Goal: Navigation & Orientation: Find specific page/section

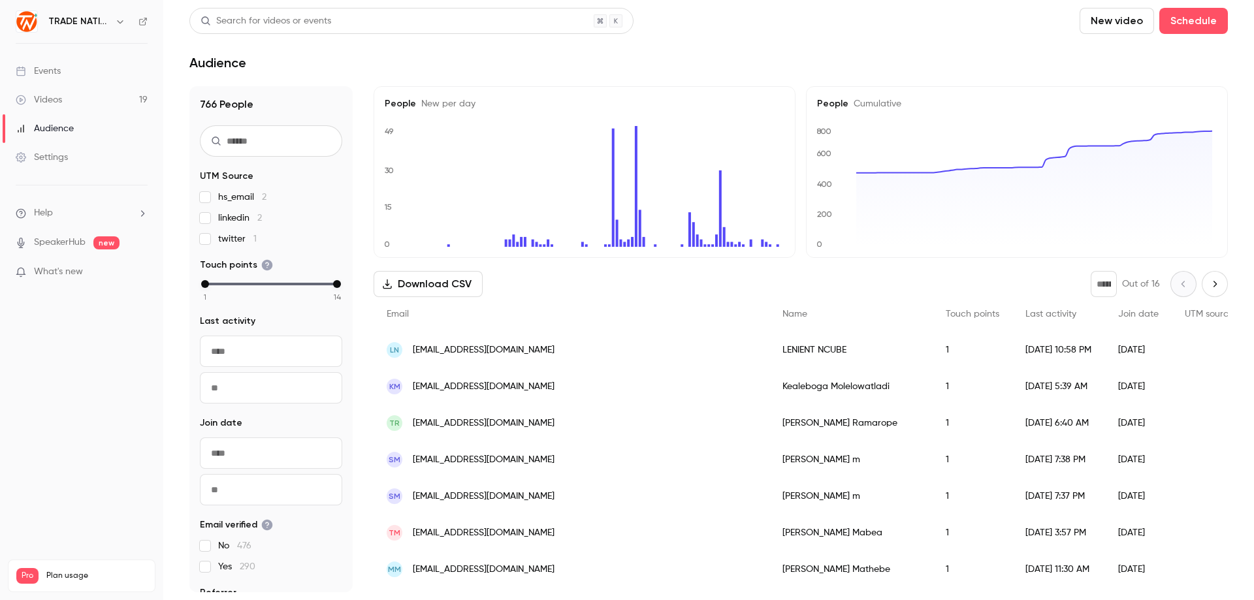
click at [63, 100] on link "Videos 19" at bounding box center [81, 100] width 163 height 29
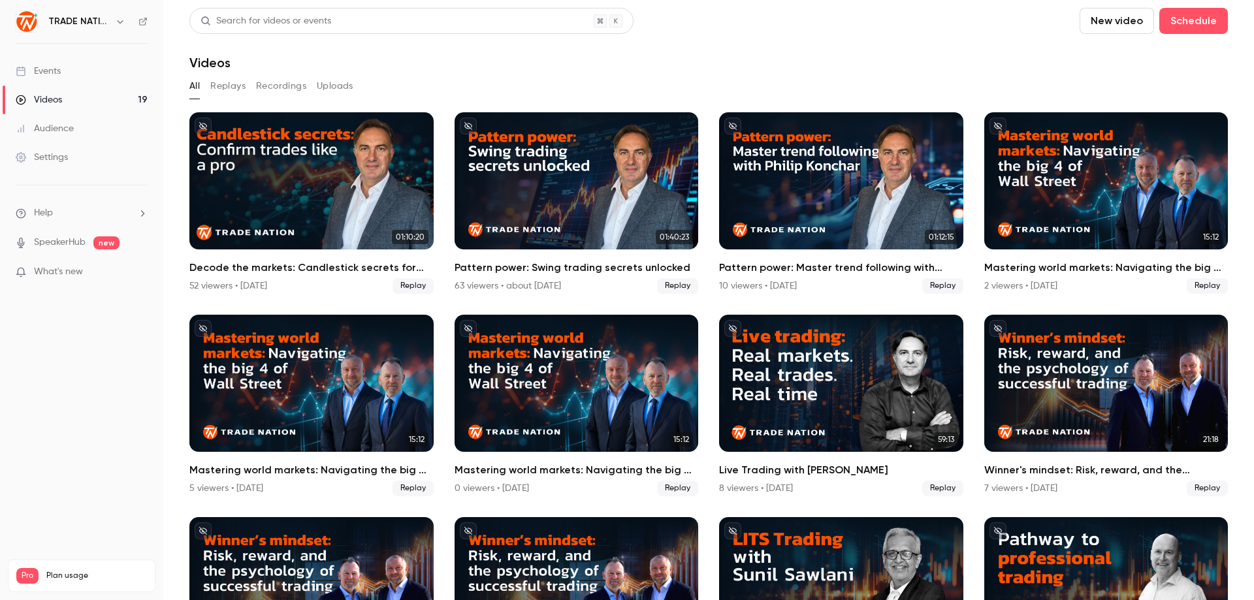
click at [76, 72] on link "Events" at bounding box center [81, 71] width 163 height 29
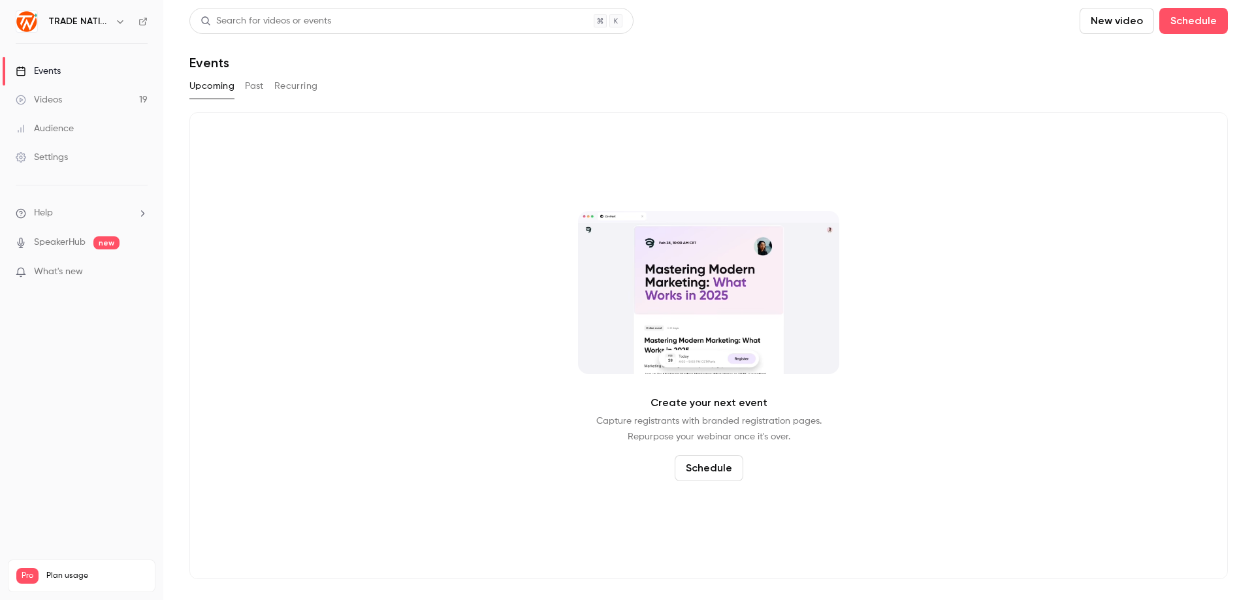
click at [56, 105] on div "Videos" at bounding box center [39, 99] width 46 height 13
